Goal: Task Accomplishment & Management: Complete application form

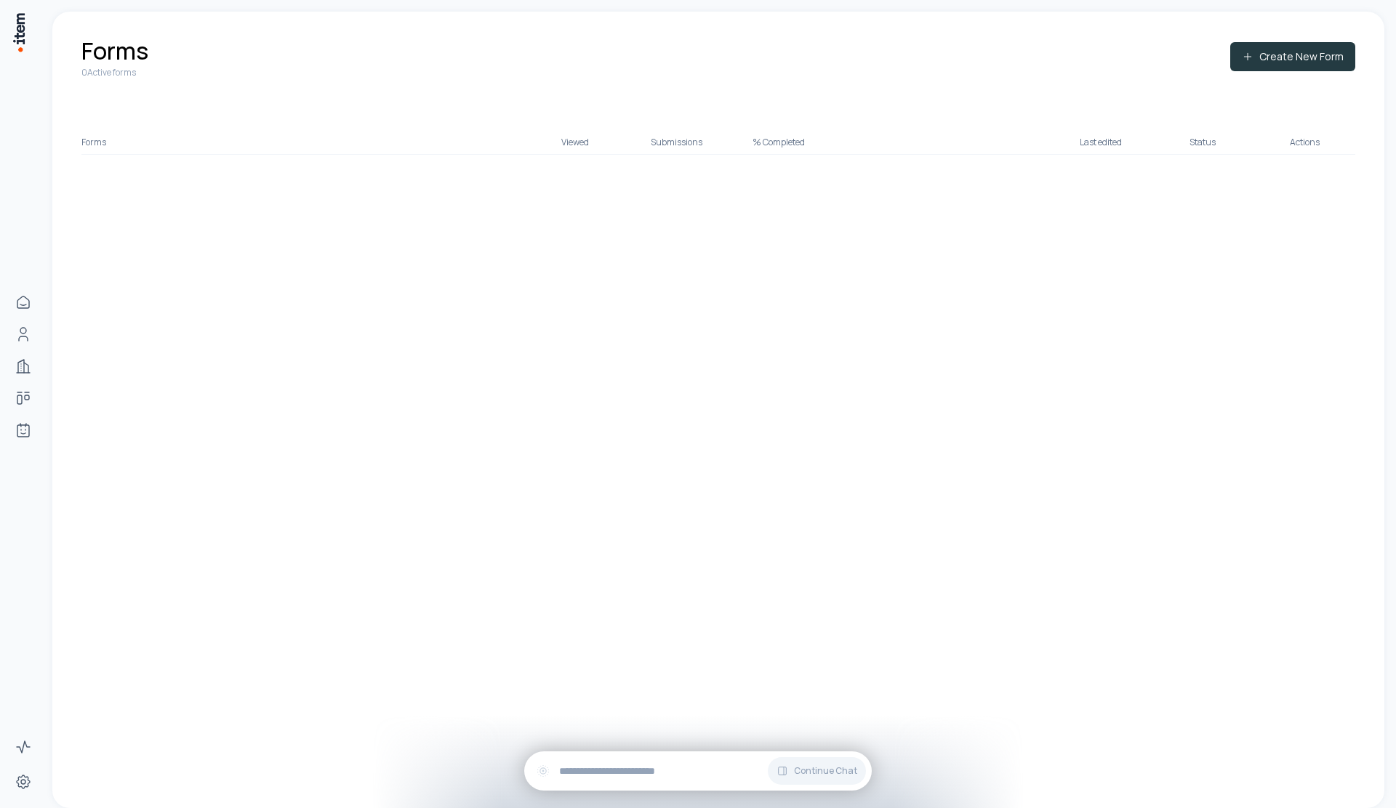
click at [1263, 65] on button "Create New Form" at bounding box center [1292, 56] width 125 height 29
click at [1282, 62] on button "Create New Form" at bounding box center [1292, 56] width 125 height 29
click at [1284, 59] on button "Create New Form" at bounding box center [1292, 56] width 125 height 29
drag, startPoint x: 1284, startPoint y: 59, endPoint x: 1095, endPoint y: 140, distance: 205.8
click at [1281, 62] on button "Create New Form" at bounding box center [1292, 56] width 125 height 29
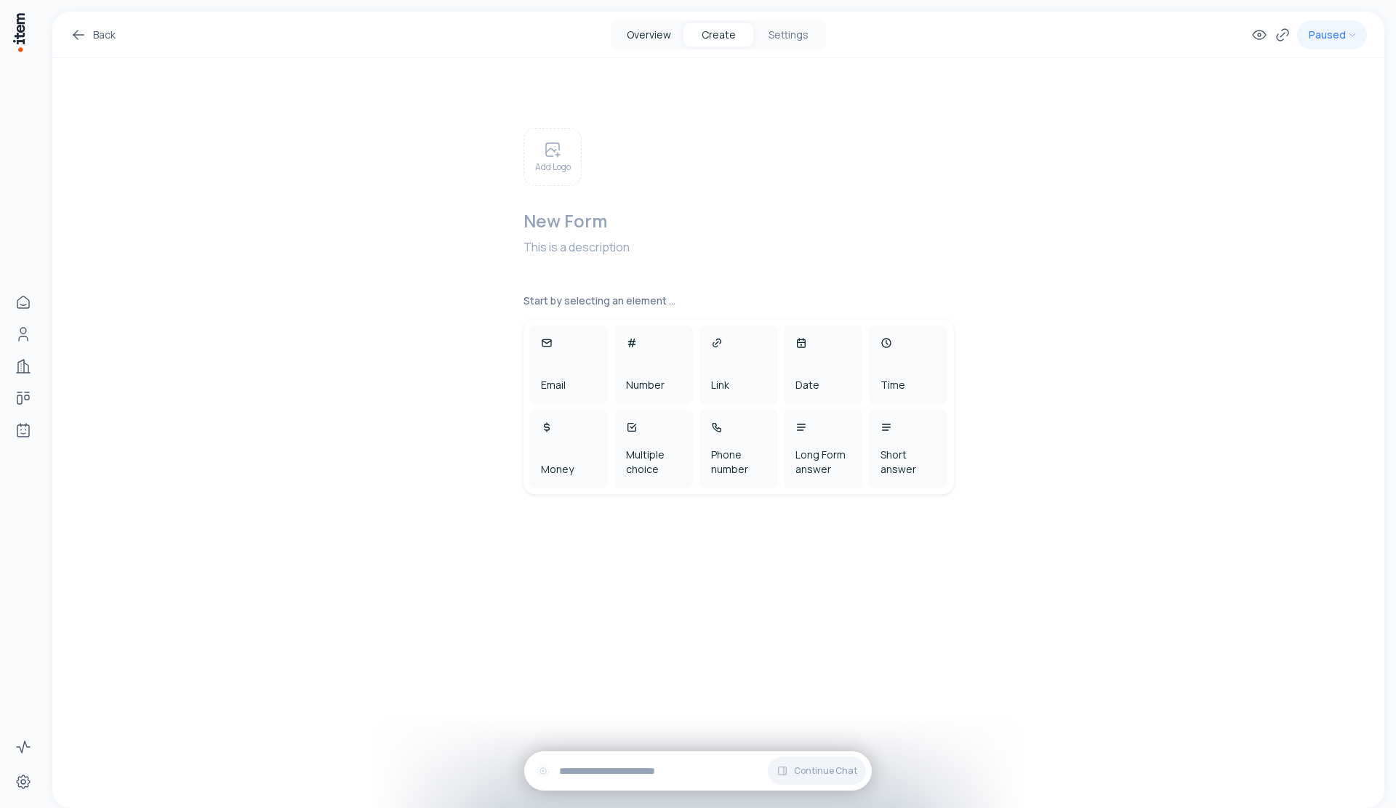
click at [637, 31] on button "Overview" at bounding box center [649, 34] width 70 height 23
click at [645, 36] on button "Overview" at bounding box center [649, 34] width 70 height 23
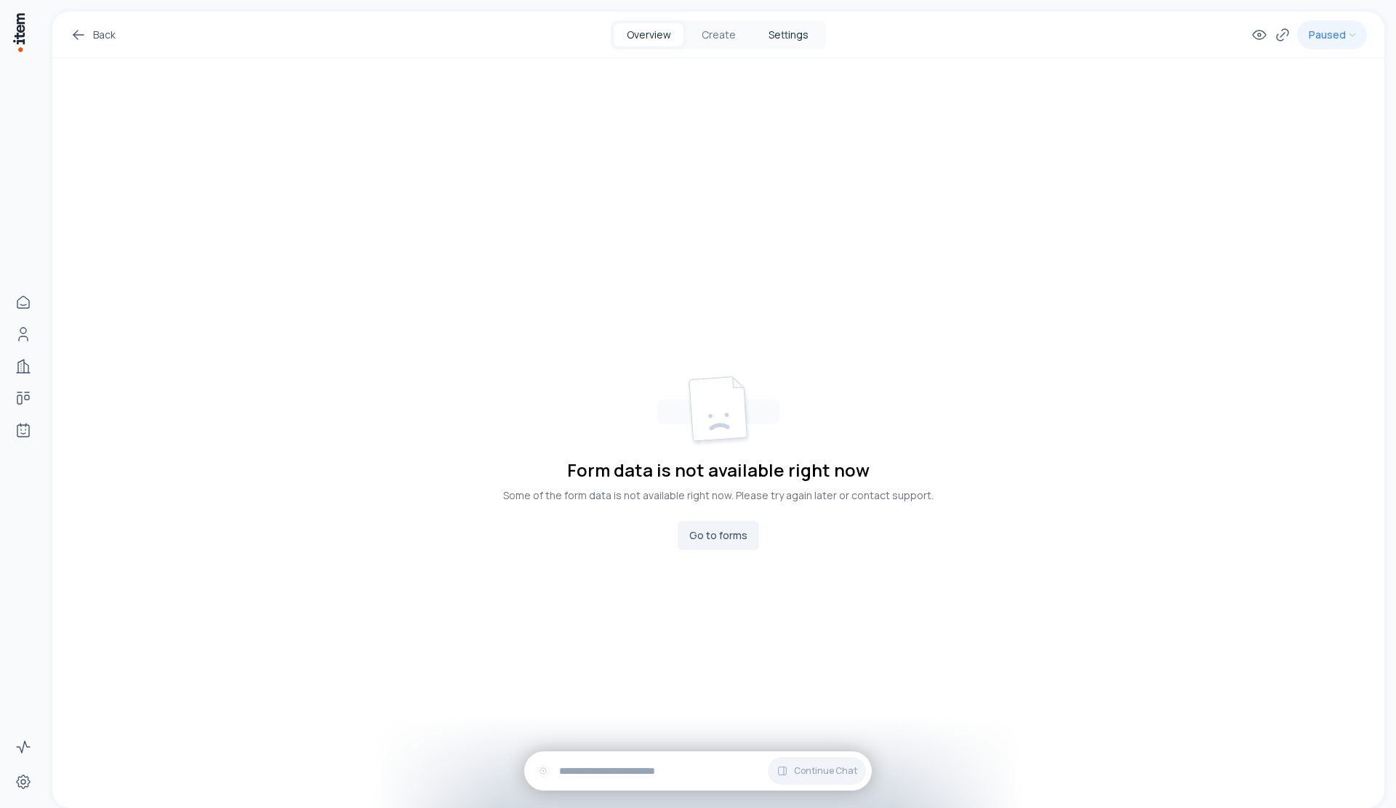
click at [779, 36] on button "Settings" at bounding box center [788, 34] width 70 height 23
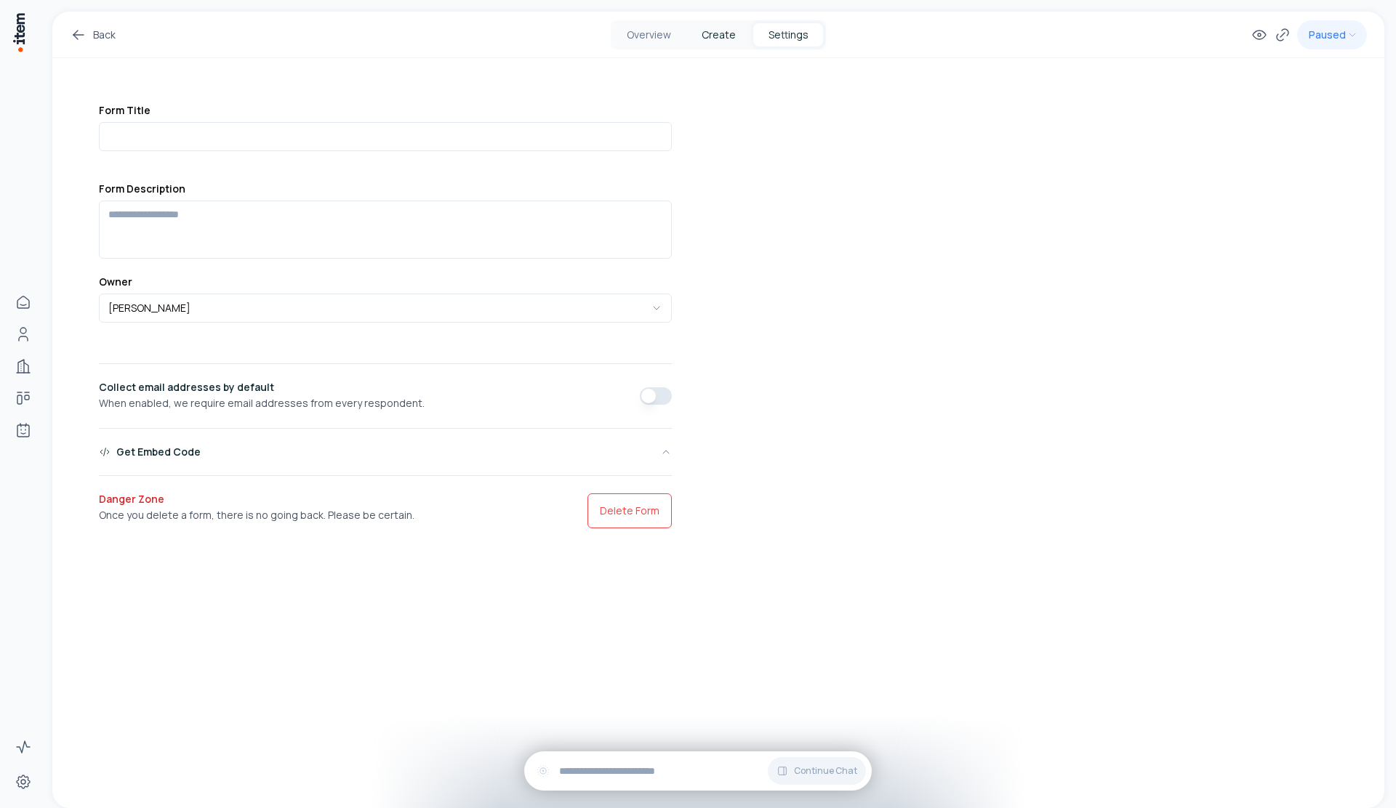
click at [723, 29] on button "Create" at bounding box center [718, 34] width 70 height 23
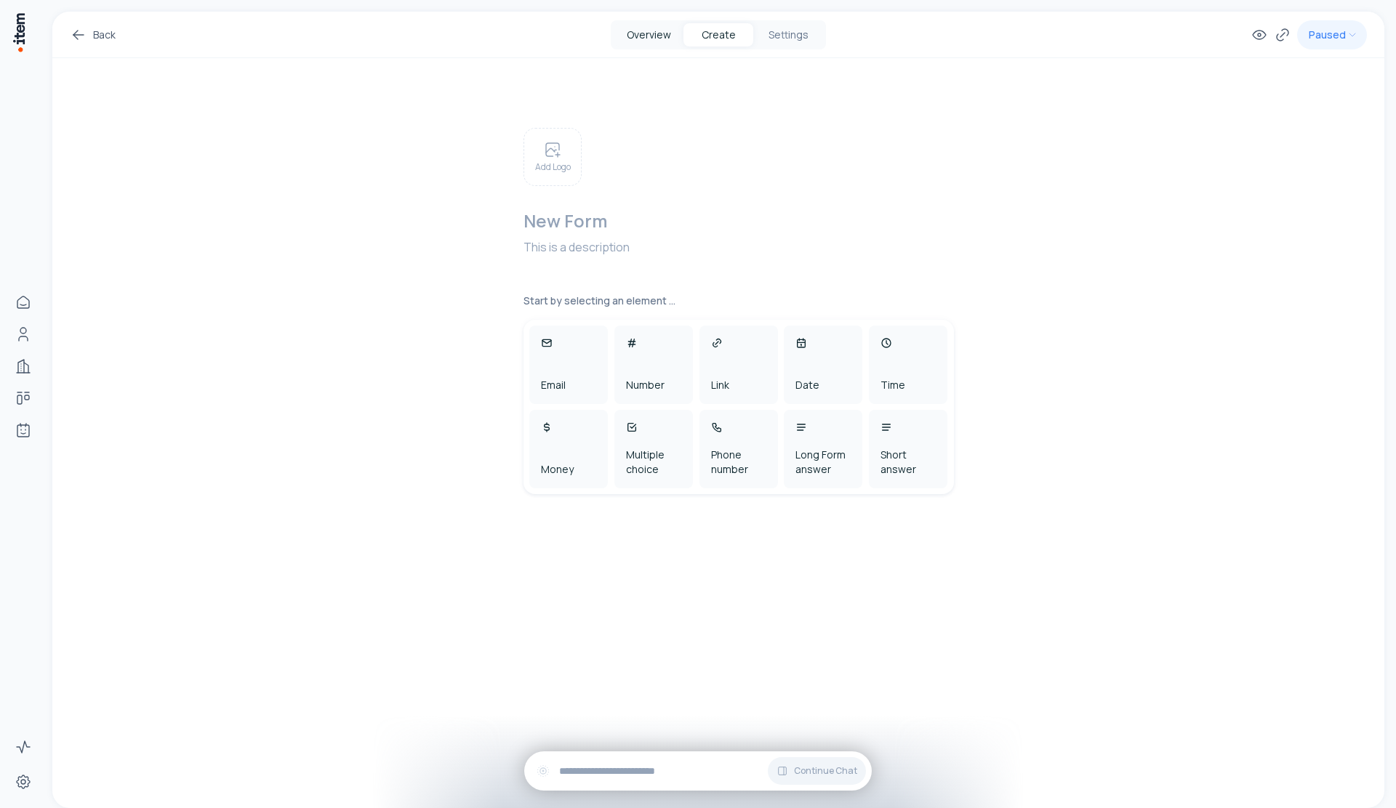
click at [659, 42] on button "Overview" at bounding box center [649, 34] width 70 height 23
